Goal: Information Seeking & Learning: Learn about a topic

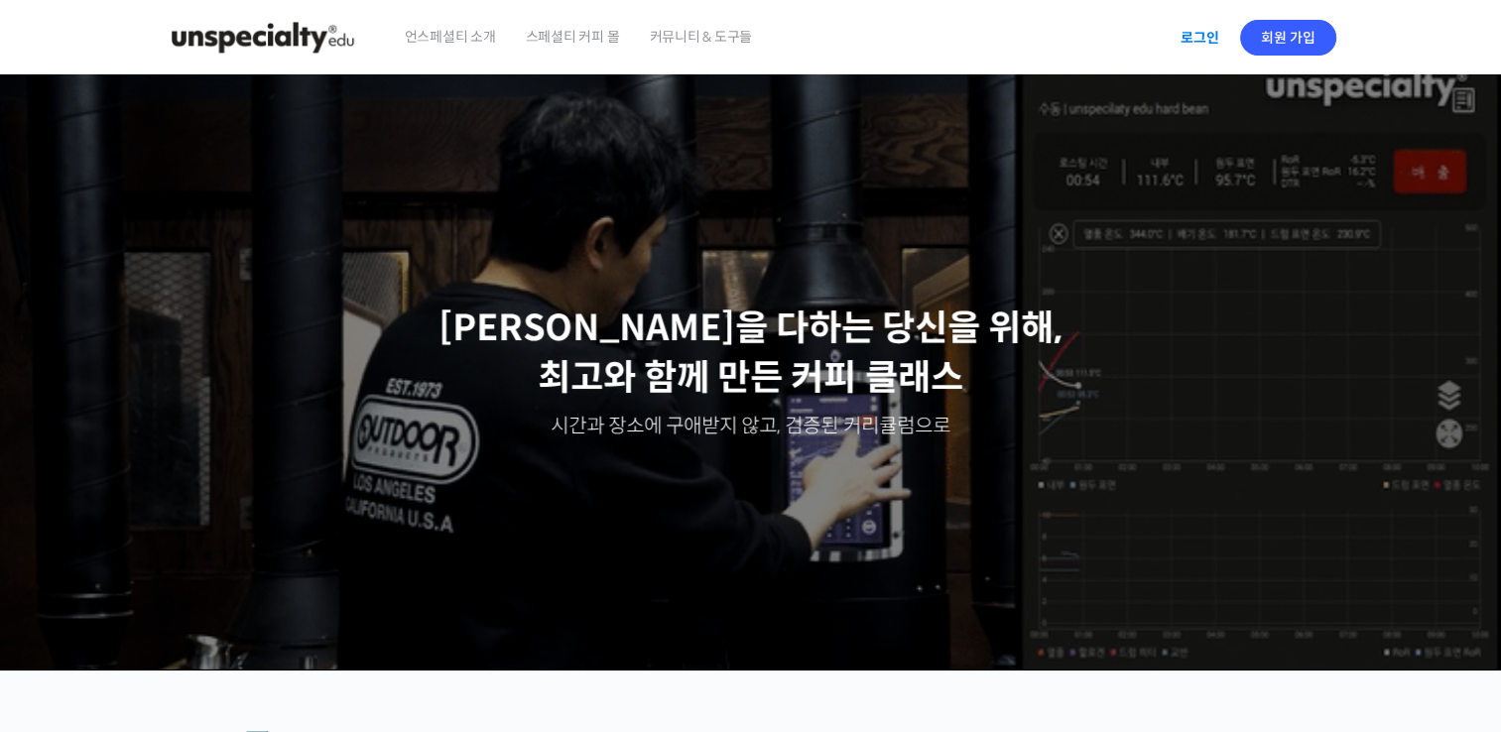
click at [1186, 42] on link "로그인" at bounding box center [1200, 38] width 63 height 46
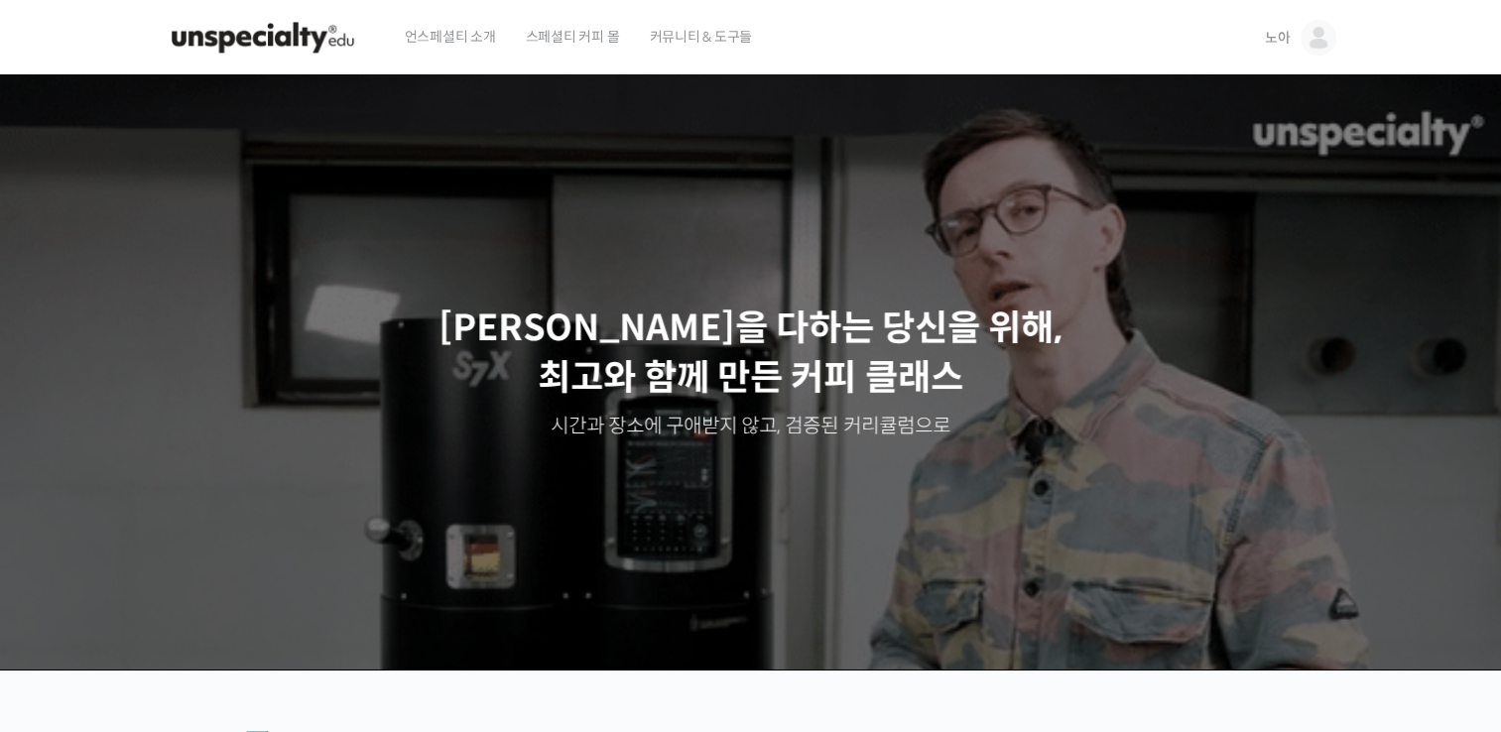
click at [1320, 53] on img at bounding box center [1319, 38] width 36 height 36
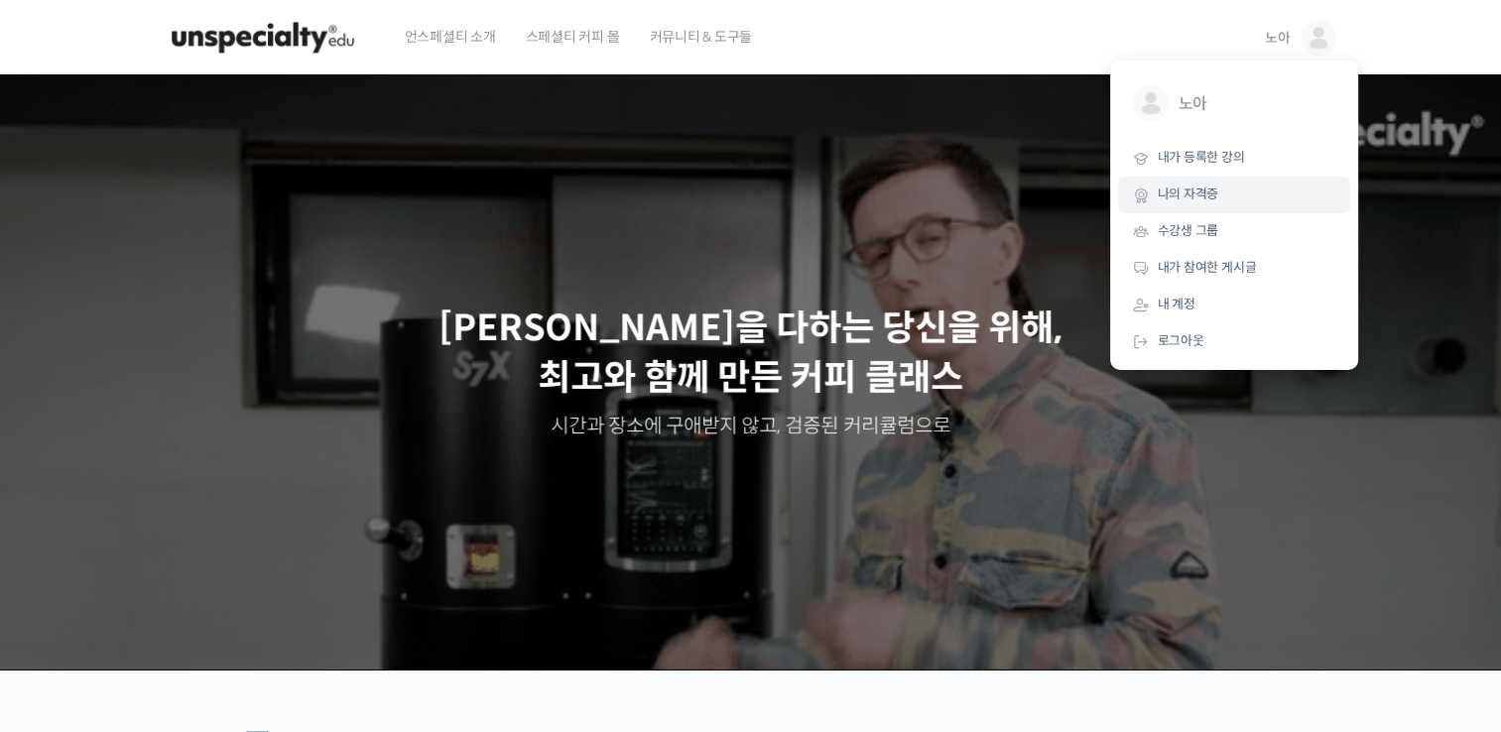
click at [1199, 189] on span "나의 자격증" at bounding box center [1189, 194] width 62 height 17
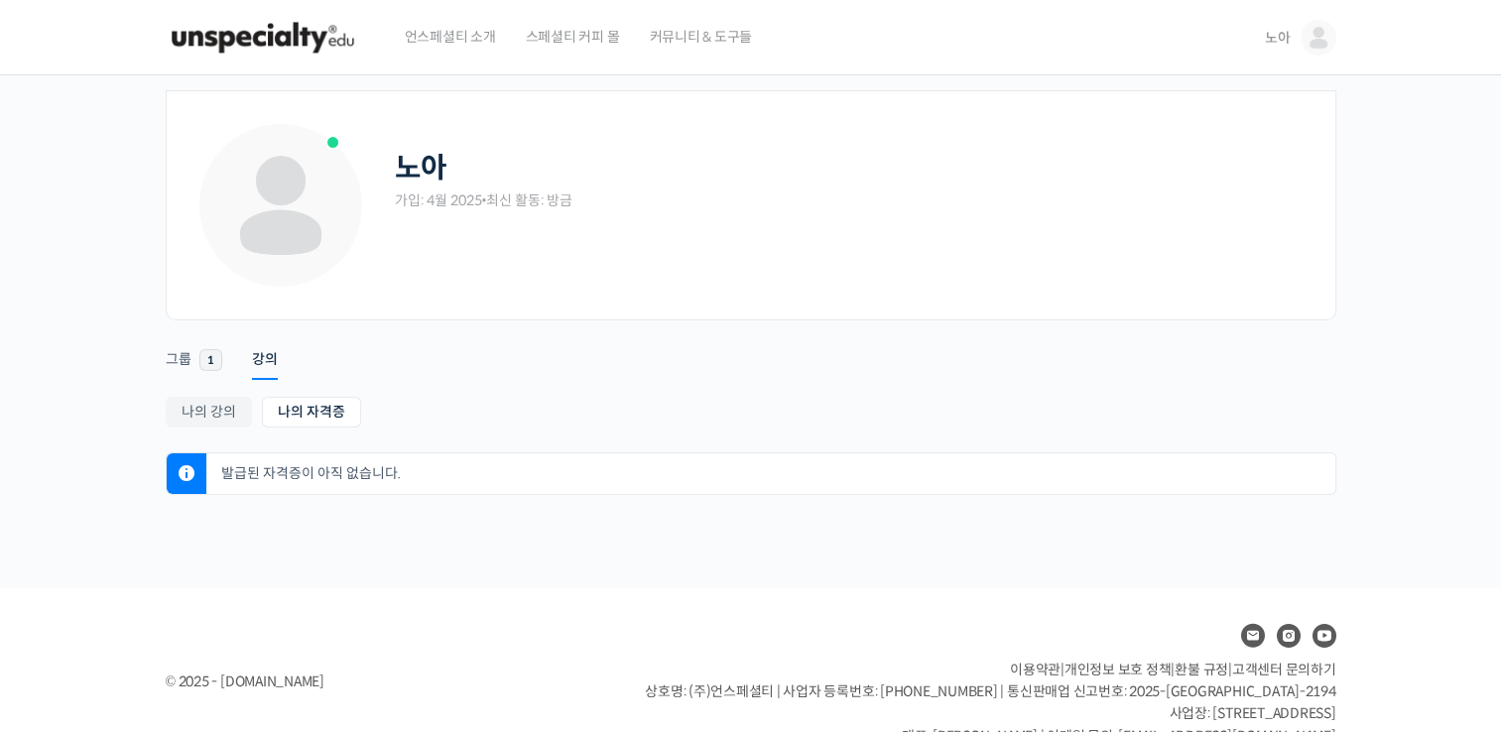
click at [1308, 47] on img at bounding box center [1319, 38] width 36 height 36
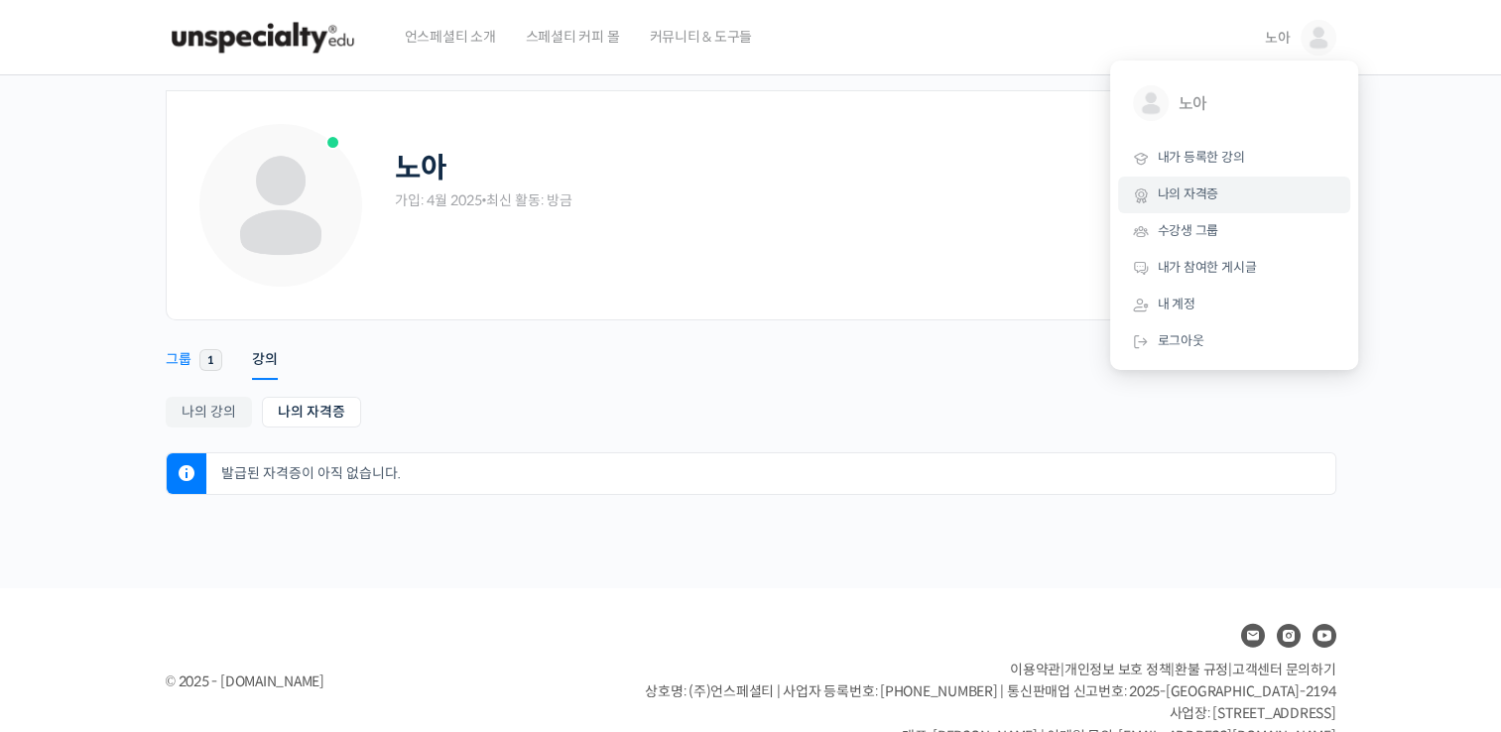
click at [176, 365] on div "그룹" at bounding box center [179, 365] width 26 height 30
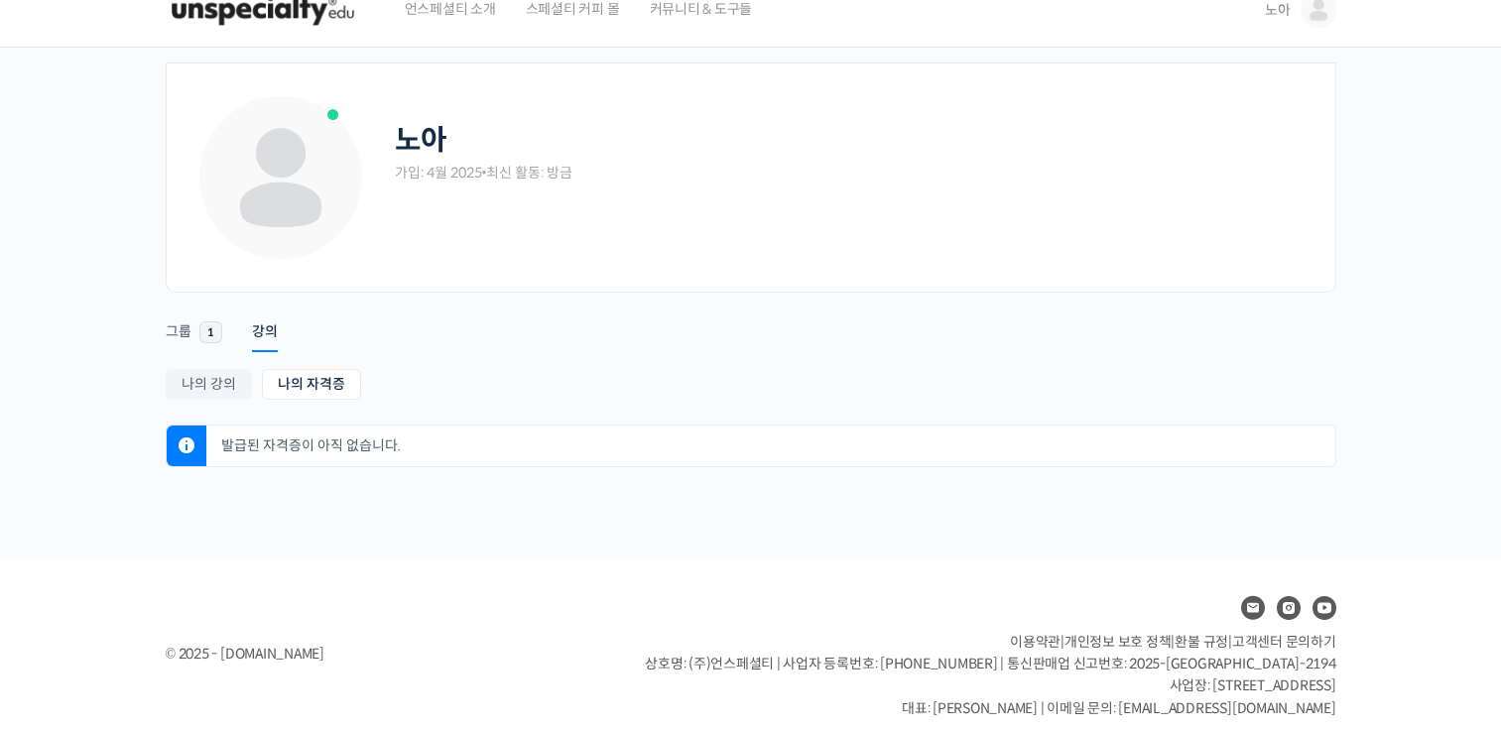
scroll to position [44, 0]
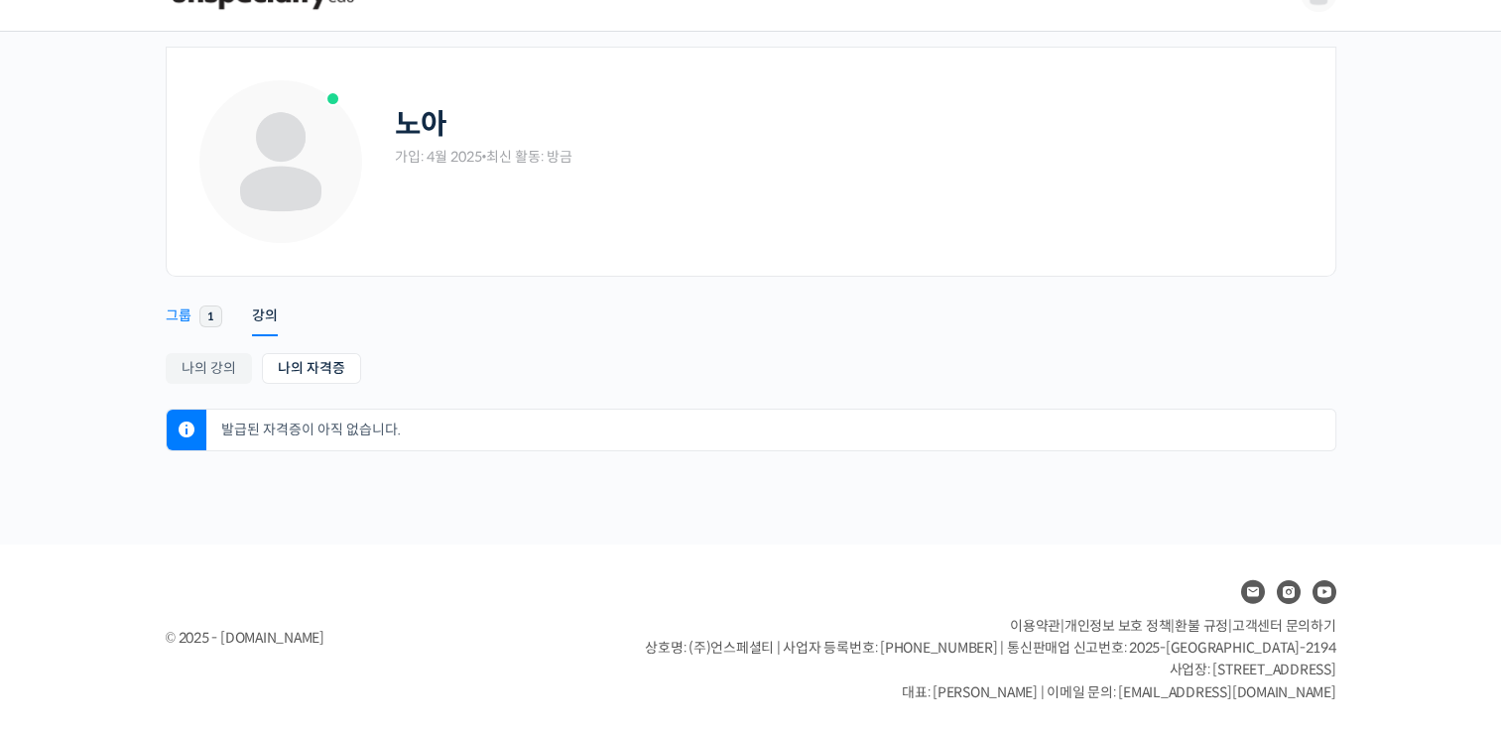
click at [214, 320] on span "1" at bounding box center [210, 317] width 23 height 22
click at [174, 370] on link "나의 강의" at bounding box center [209, 368] width 86 height 31
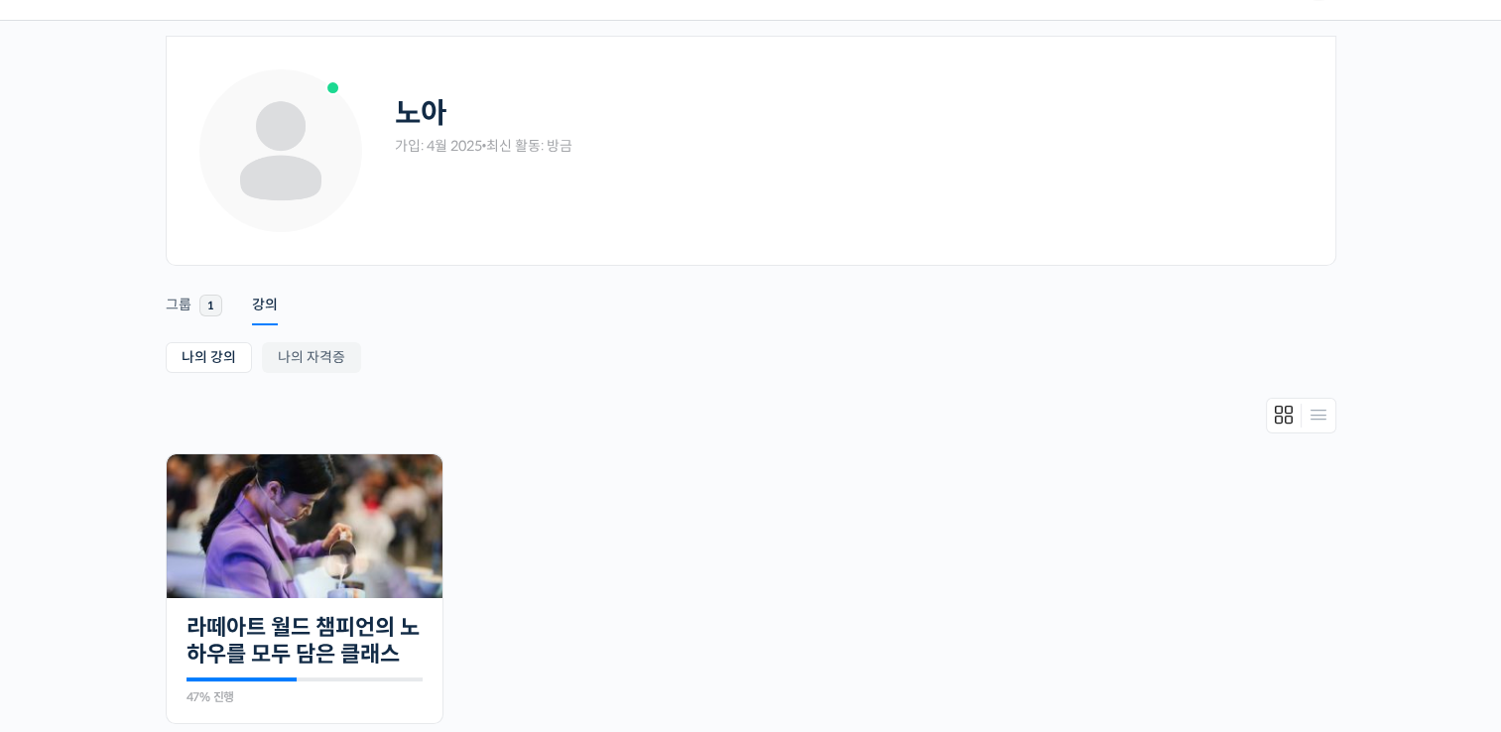
scroll to position [99, 0]
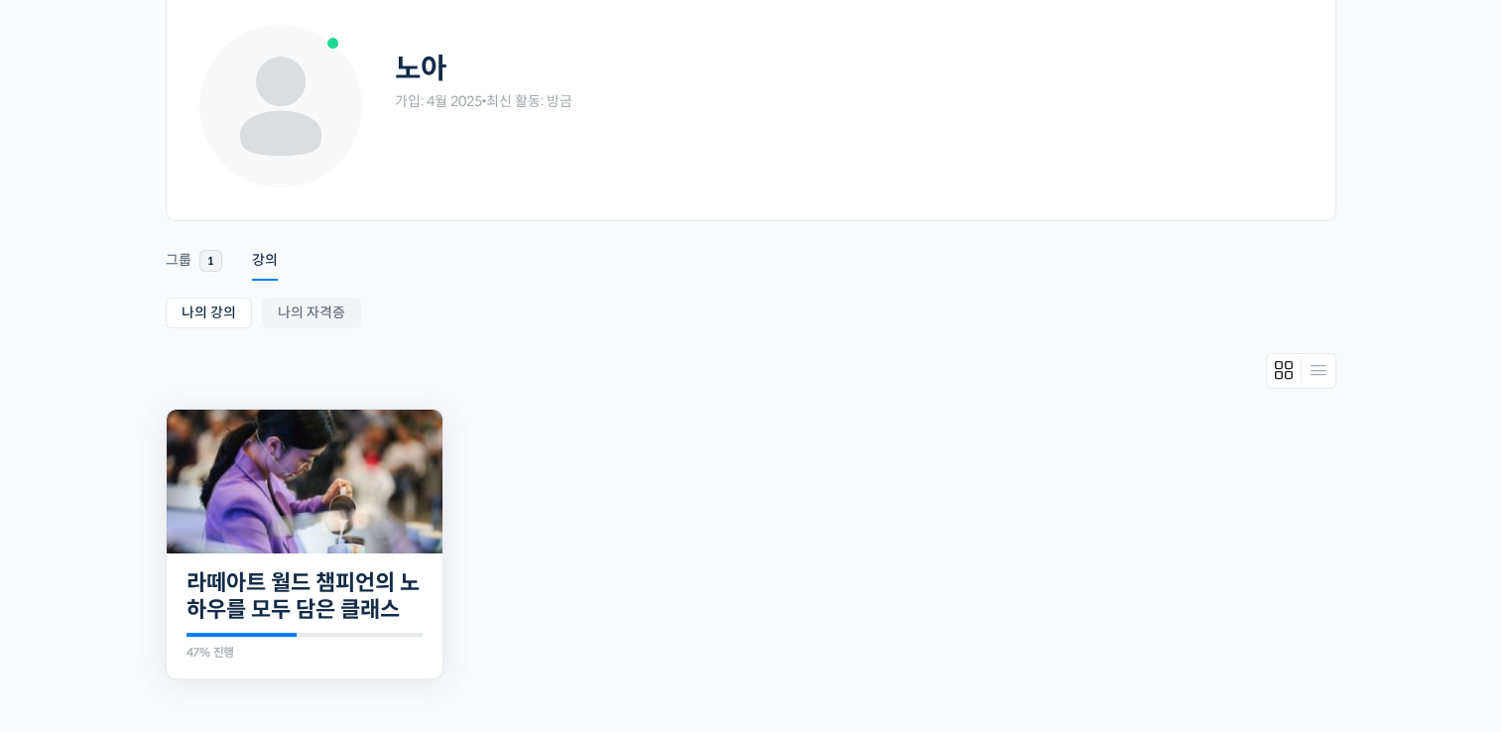
click at [315, 473] on img at bounding box center [305, 482] width 276 height 144
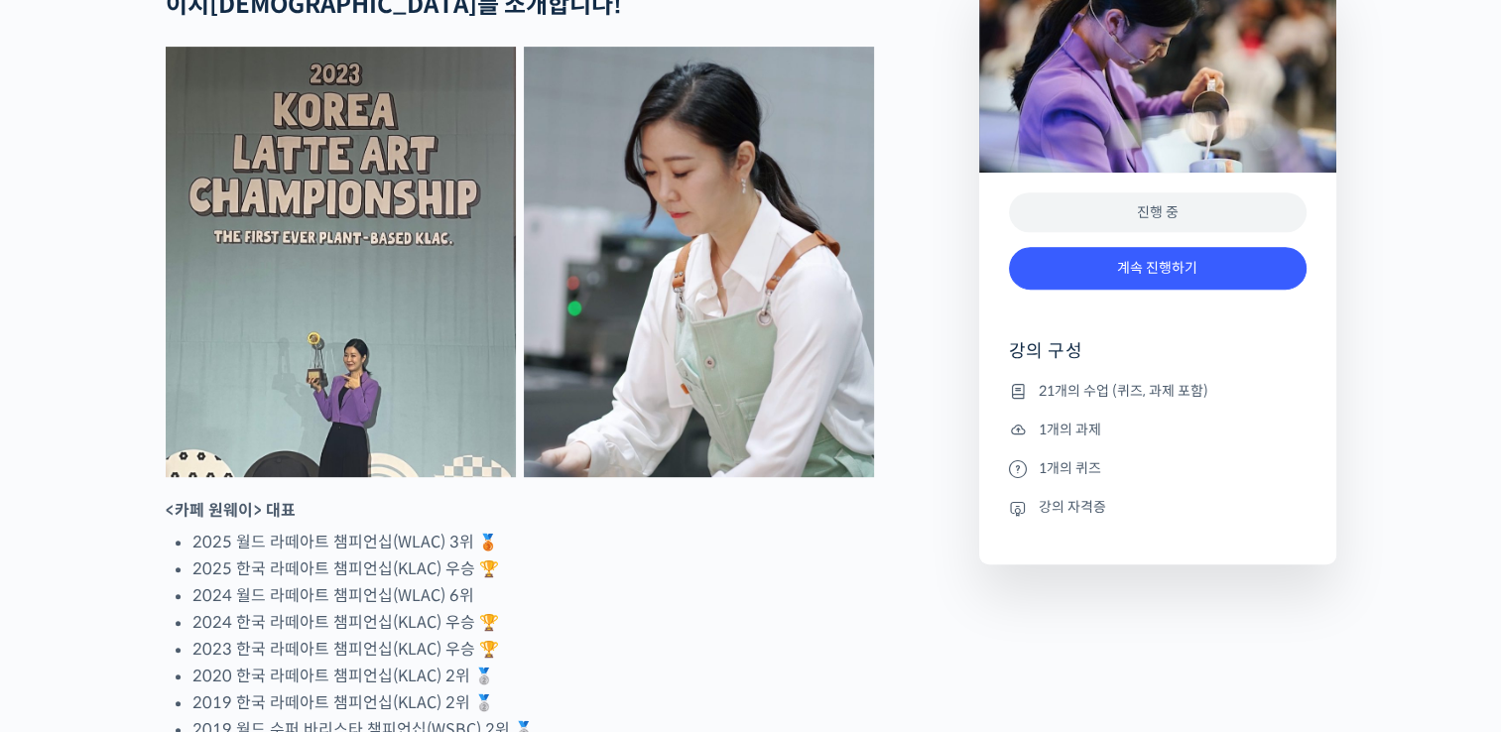
scroll to position [992, 0]
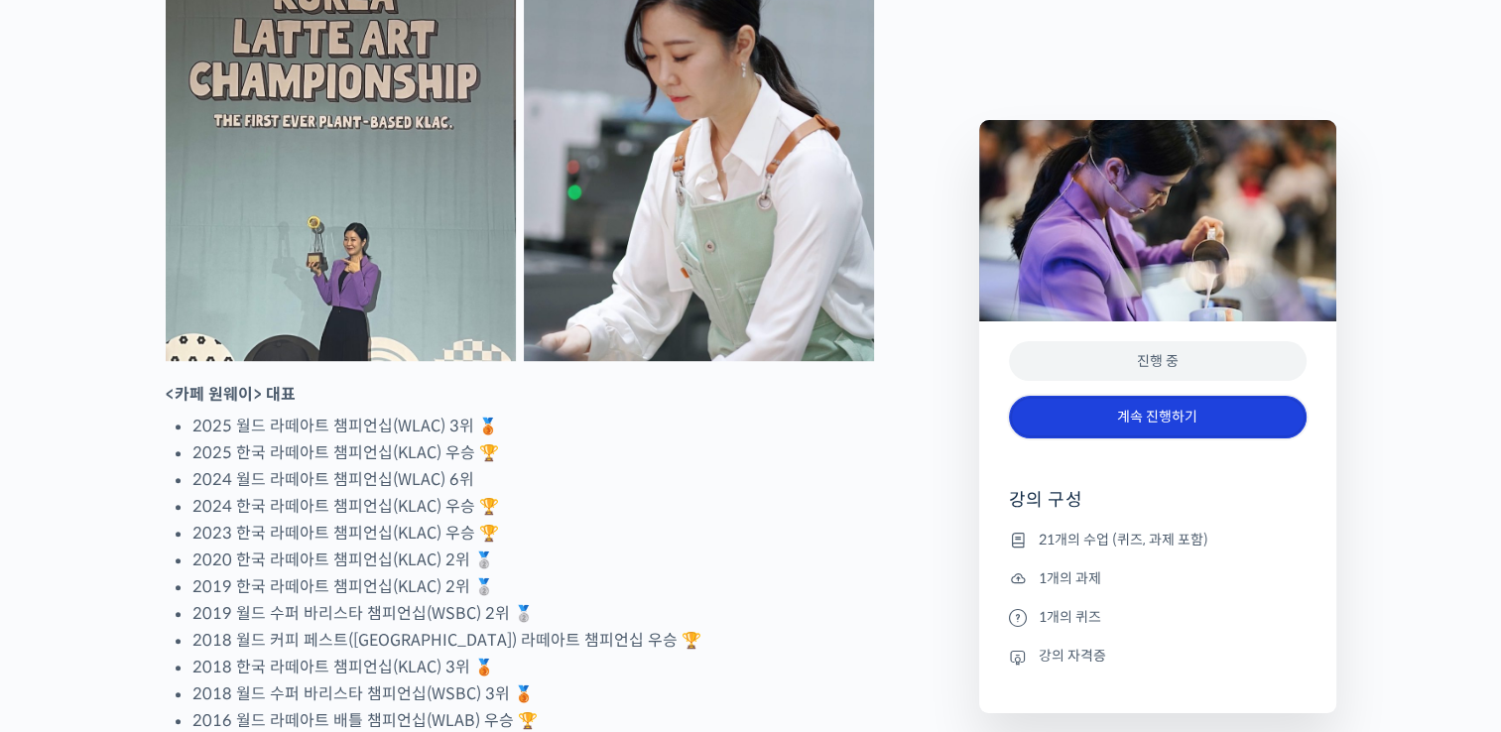
click at [1120, 428] on link "계속 진행하기" at bounding box center [1158, 417] width 298 height 43
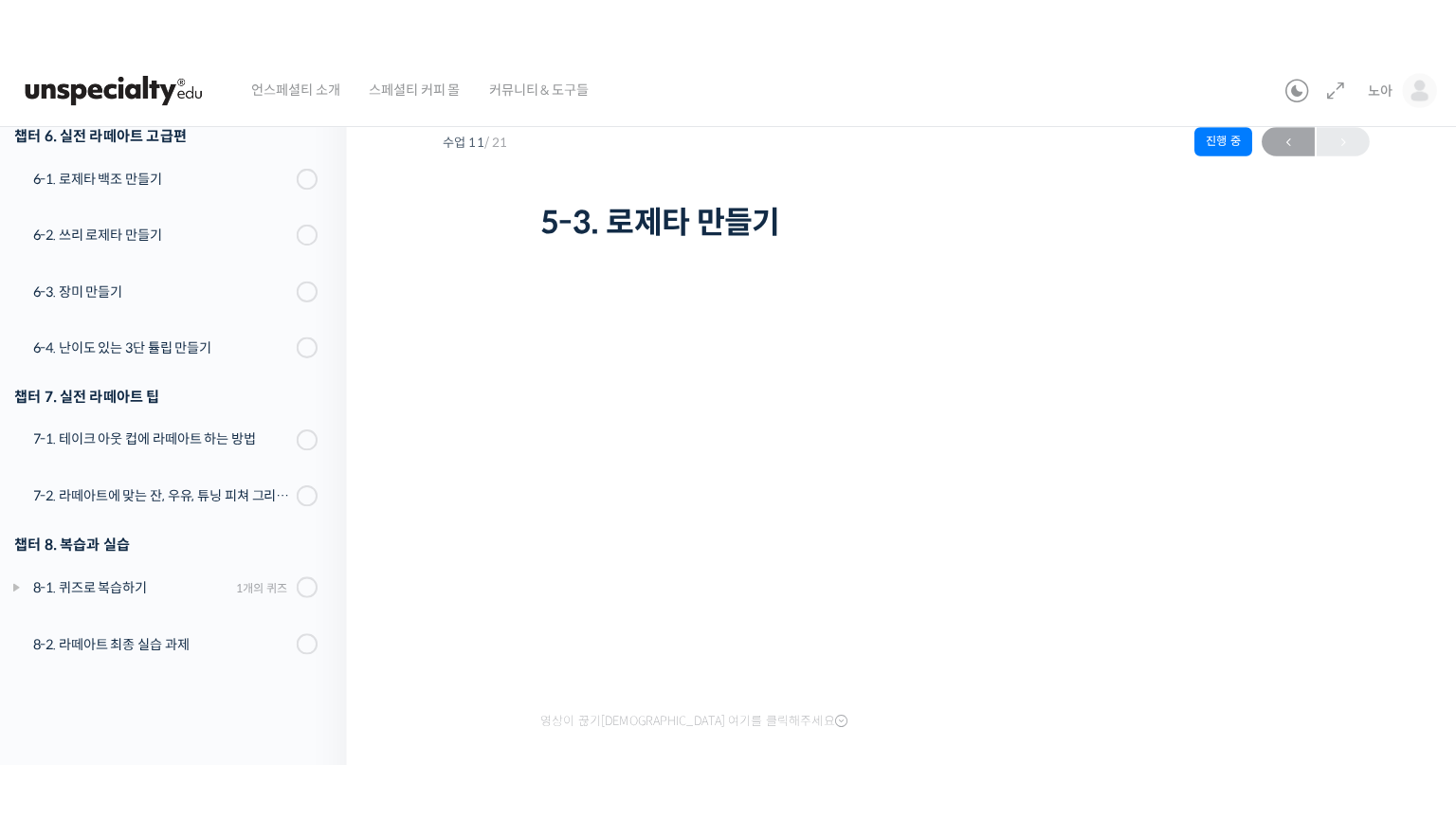
scroll to position [95, 0]
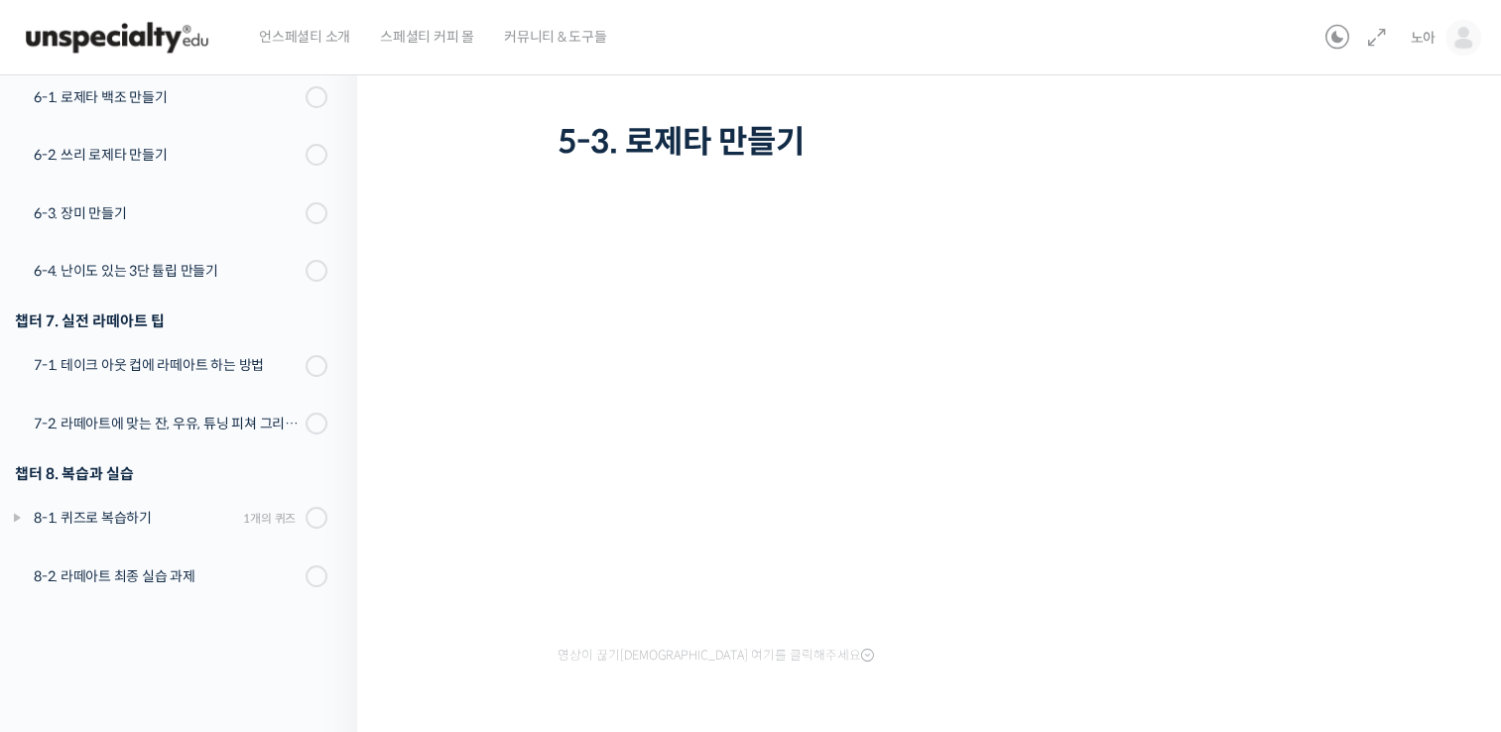
click at [476, 617] on div "라떼아트 월드 챔피언의 노하우를 모두 담은 클래스 5-3. 로제타 만들기 진행 중 수업 11 / 21 진행 중 ← 이전 5-3. 로제타 만들기…" at bounding box center [934, 412] width 956 height 844
